Goal: Information Seeking & Learning: Learn about a topic

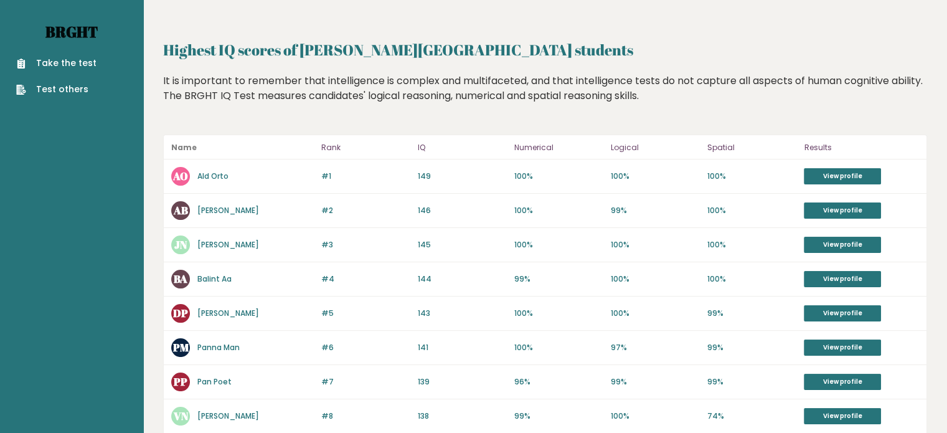
click at [74, 27] on link "Brght" at bounding box center [71, 32] width 52 height 20
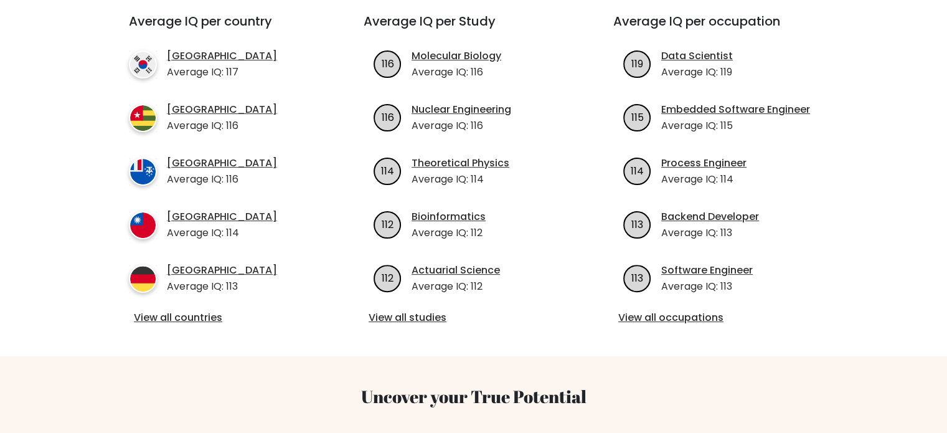
scroll to position [398, 0]
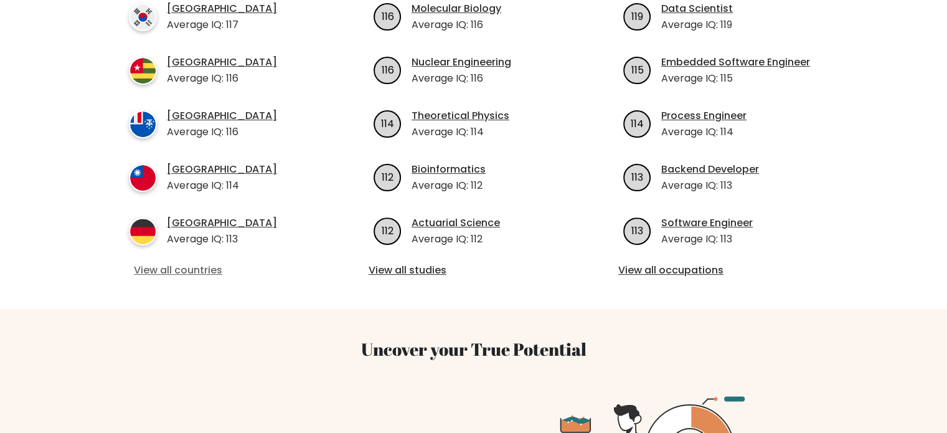
click at [174, 268] on link "View all countries" at bounding box center [224, 270] width 180 height 15
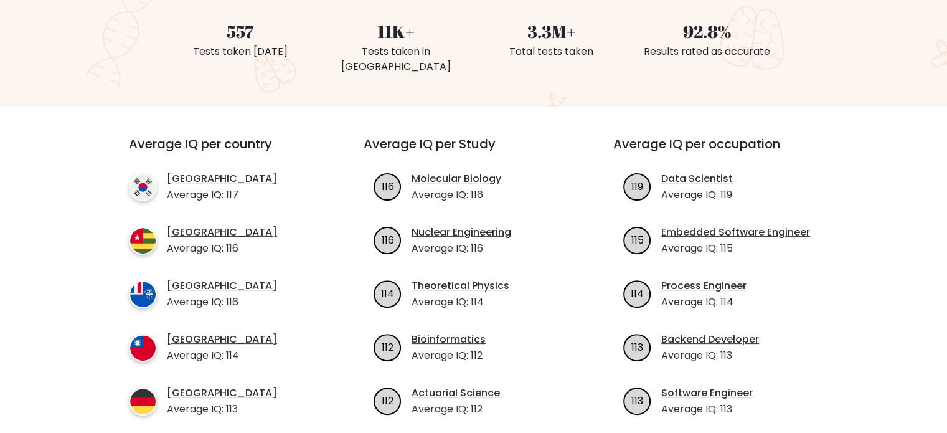
scroll to position [352, 0]
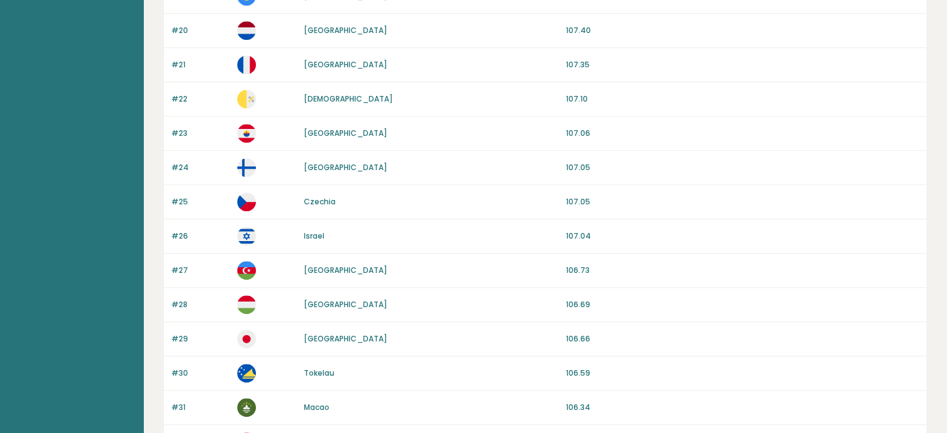
scroll to position [797, 0]
